Goal: Communication & Community: Answer question/provide support

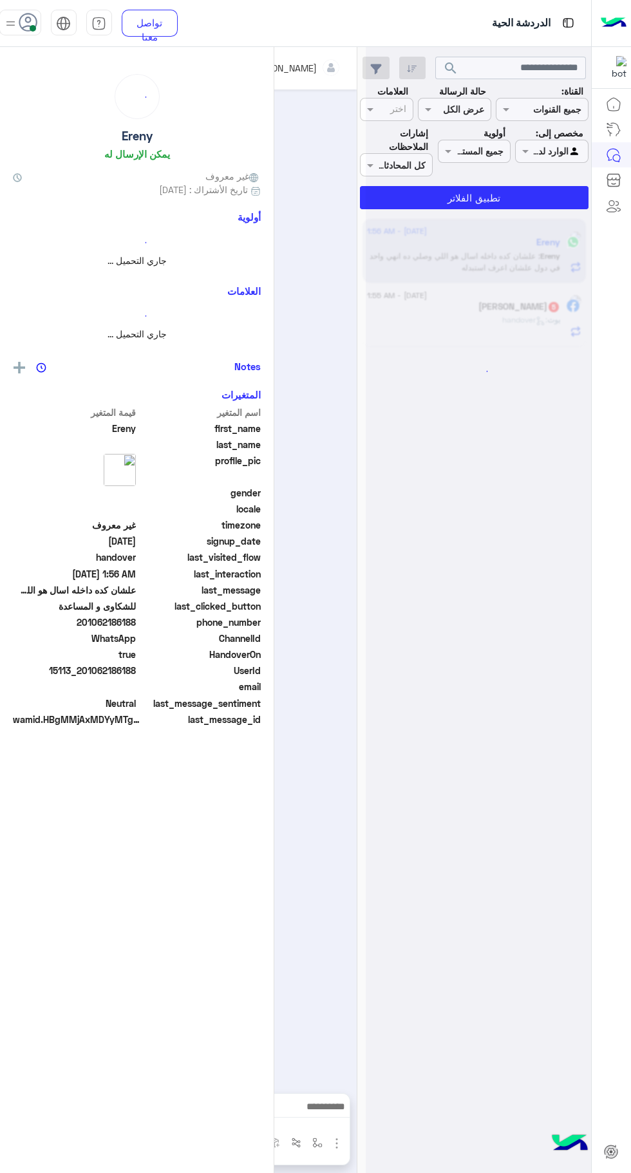
click at [33, 28] on span at bounding box center [33, 28] width 6 height 6
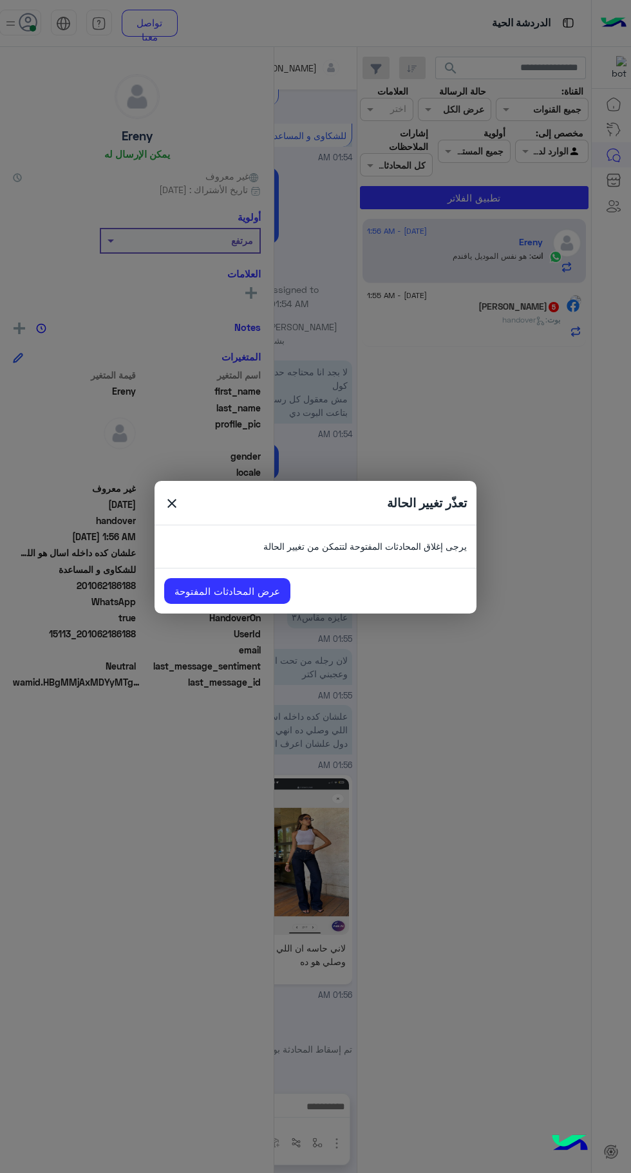
scroll to position [1787, 0]
click at [175, 506] on span "close" at bounding box center [171, 505] width 15 height 19
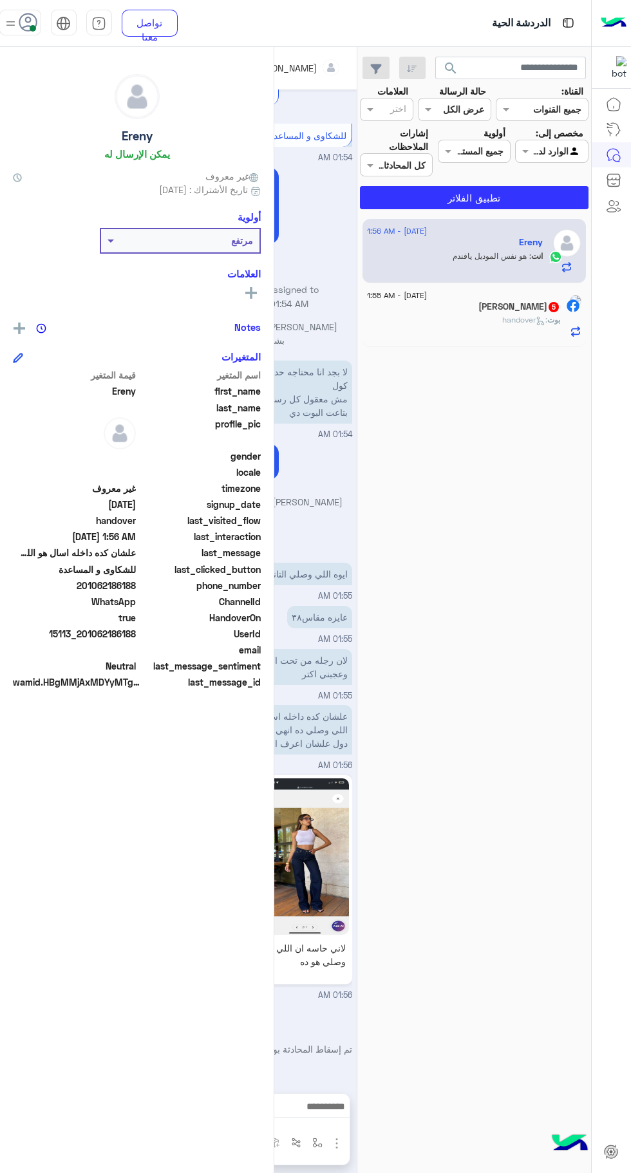
click at [35, 19] on use at bounding box center [28, 22] width 19 height 19
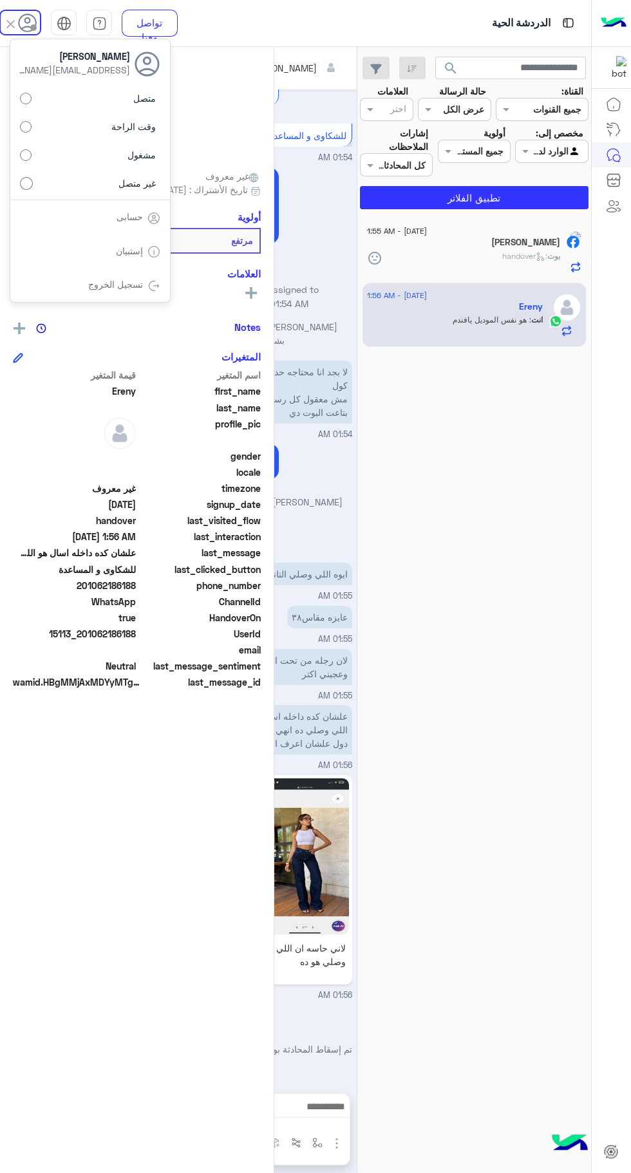
click at [484, 629] on div "[DATE] - 1:55 AM [PERSON_NAME] : handover [DATE] - 1:56 AM Ereny انت : هو نفس ا…" at bounding box center [474, 696] width 234 height 964
